Goal: Navigation & Orientation: Locate item on page

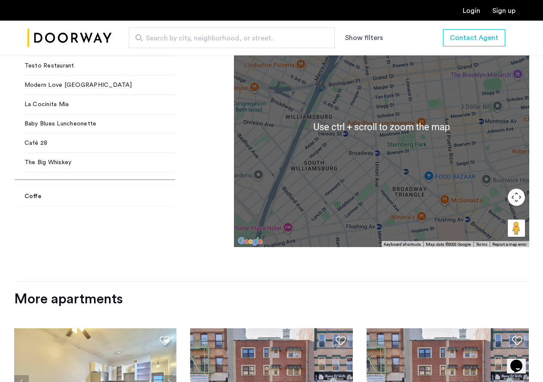
scroll to position [1116, 0]
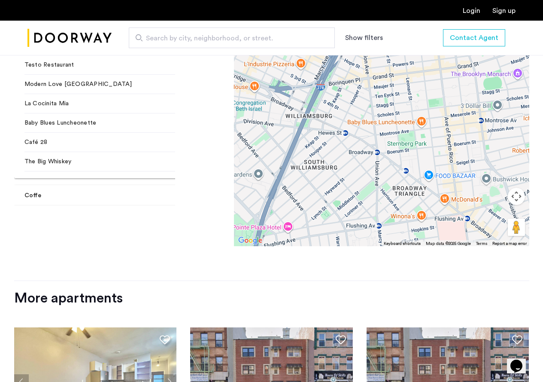
click at [184, 205] on div "Scores Nearby Restaurants [GEOGRAPHIC_DATA] Pizza 3 min walk Subway 3 min walk …" at bounding box center [271, 143] width 515 height 275
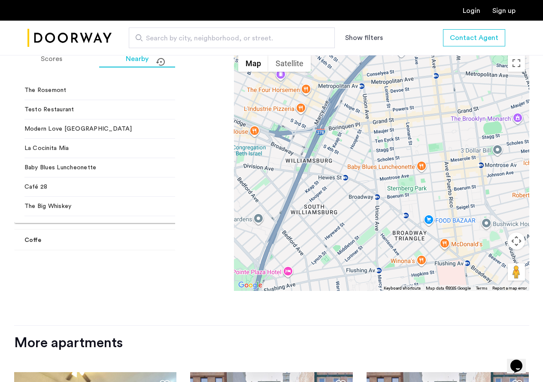
scroll to position [1030, 0]
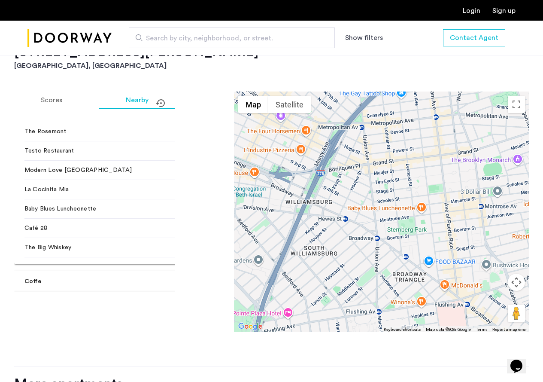
click at [517, 273] on button "Map camera controls" at bounding box center [516, 281] width 17 height 17
click at [496, 295] on button "Zoom out" at bounding box center [494, 303] width 17 height 17
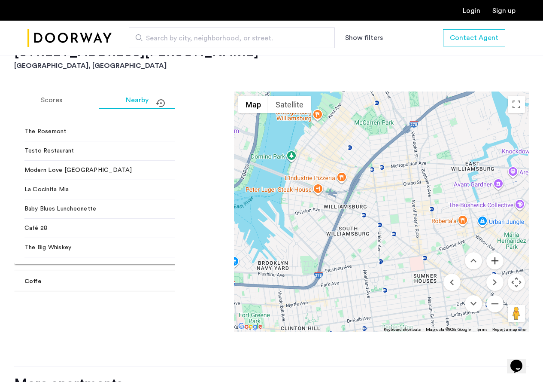
click at [494, 252] on button "Zoom in" at bounding box center [494, 260] width 17 height 17
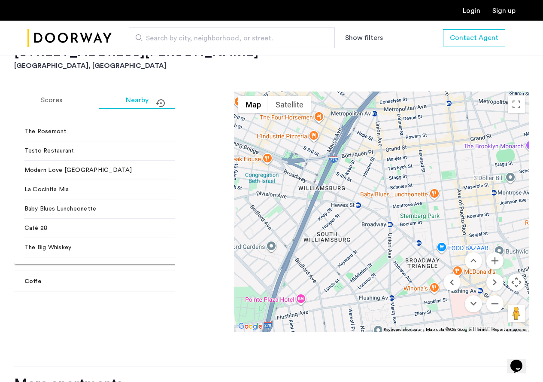
drag, startPoint x: 411, startPoint y: 202, endPoint x: 423, endPoint y: 191, distance: 16.2
click at [423, 191] on div at bounding box center [381, 211] width 295 height 240
click at [495, 252] on button "Zoom in" at bounding box center [494, 260] width 17 height 17
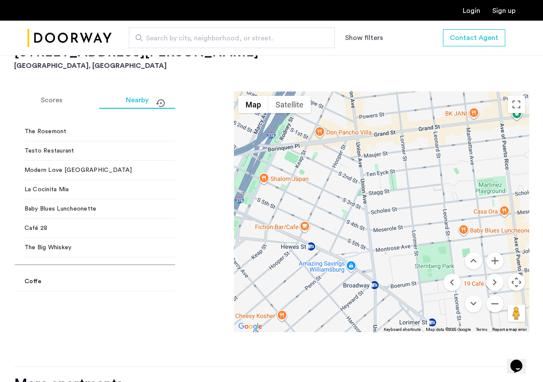
drag, startPoint x: 405, startPoint y: 252, endPoint x: 382, endPoint y: 299, distance: 52.8
click at [382, 299] on div at bounding box center [381, 211] width 295 height 240
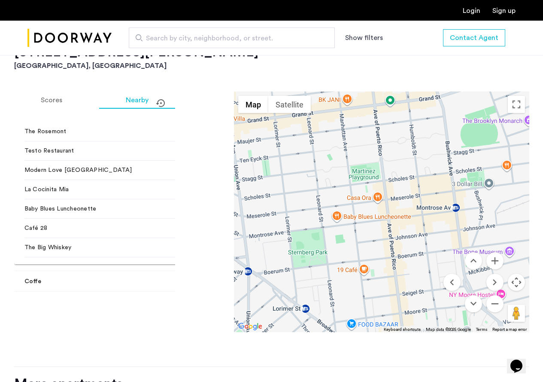
drag, startPoint x: 388, startPoint y: 221, endPoint x: 260, endPoint y: 207, distance: 128.2
click at [260, 207] on div at bounding box center [381, 211] width 295 height 240
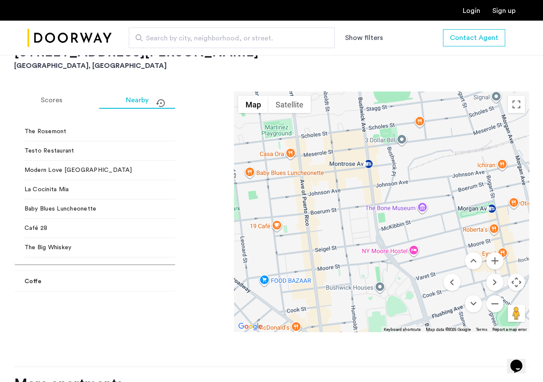
drag, startPoint x: 424, startPoint y: 215, endPoint x: 334, endPoint y: 171, distance: 99.8
click at [334, 171] on div at bounding box center [381, 211] width 295 height 240
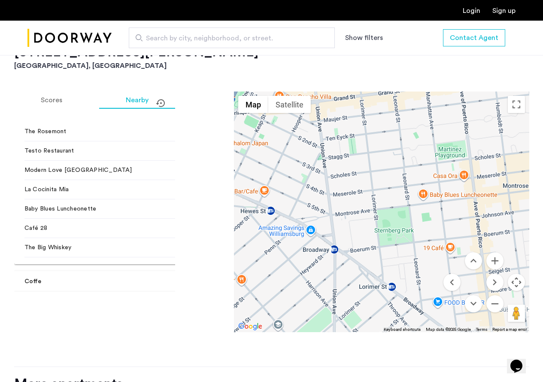
drag, startPoint x: 314, startPoint y: 196, endPoint x: 489, endPoint y: 218, distance: 176.6
click at [489, 218] on div at bounding box center [381, 211] width 295 height 240
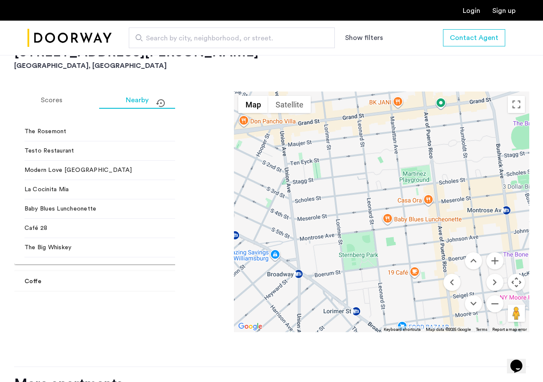
drag, startPoint x: 329, startPoint y: 182, endPoint x: 294, endPoint y: 206, distance: 42.8
click at [294, 206] on div at bounding box center [381, 211] width 295 height 240
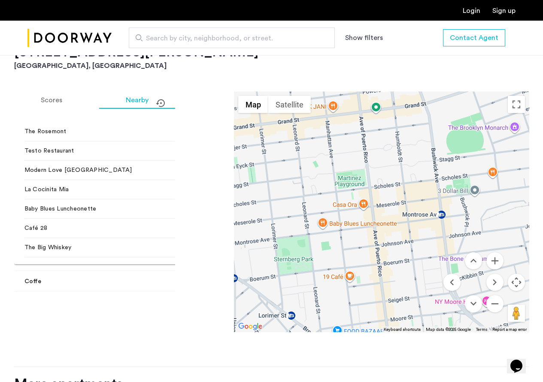
drag, startPoint x: 383, startPoint y: 197, endPoint x: 317, endPoint y: 202, distance: 65.8
click at [317, 202] on div at bounding box center [381, 211] width 295 height 240
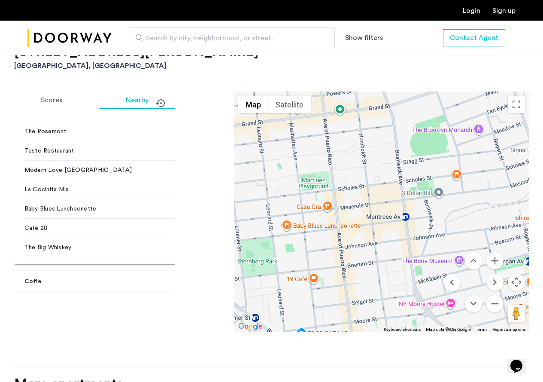
drag, startPoint x: 482, startPoint y: 180, endPoint x: 446, endPoint y: 183, distance: 36.2
click at [446, 183] on div at bounding box center [381, 211] width 295 height 240
